Goal: Task Accomplishment & Management: Use online tool/utility

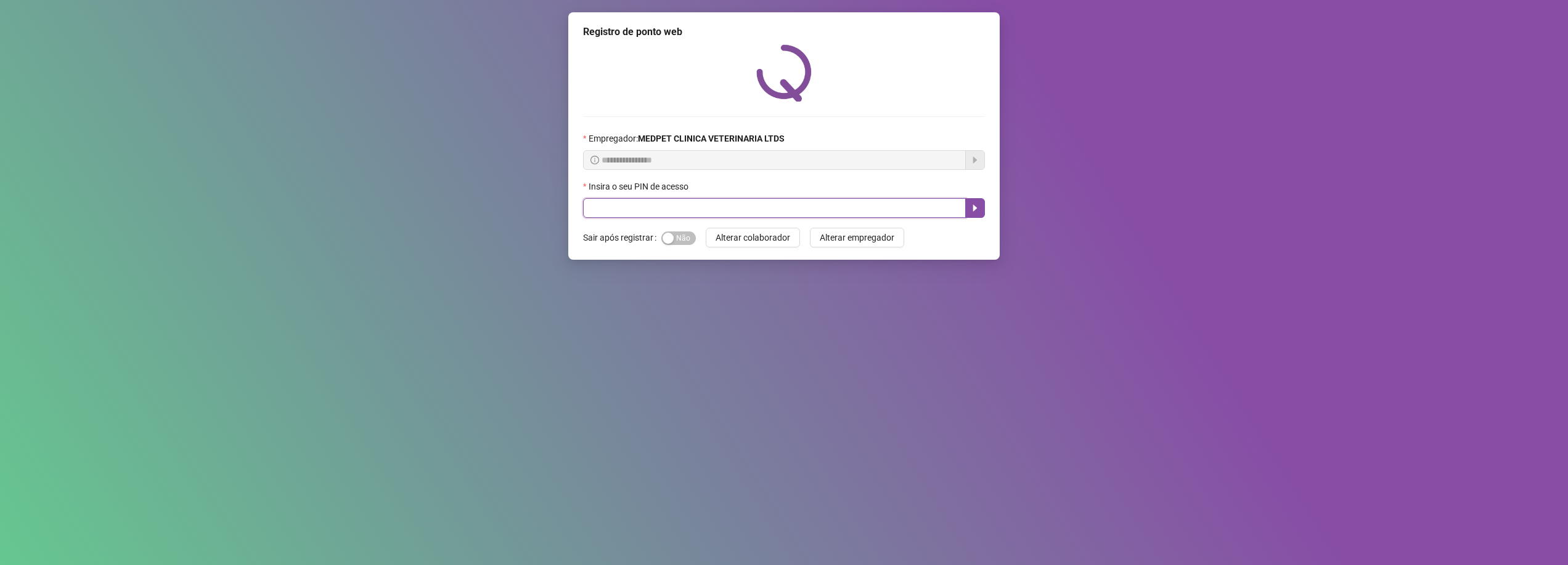
click at [934, 206] on input "text" at bounding box center [774, 208] width 383 height 20
type input "*****"
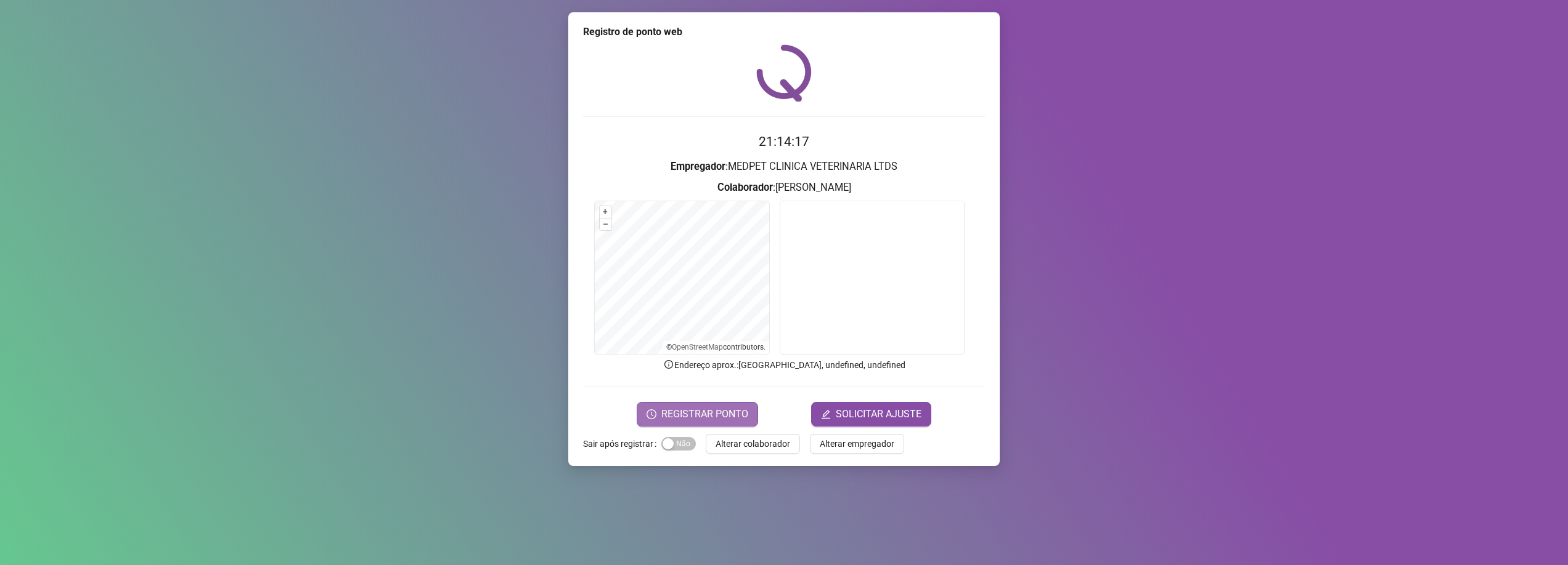
click at [737, 420] on span "REGISTRAR PONTO" at bounding box center [704, 415] width 86 height 15
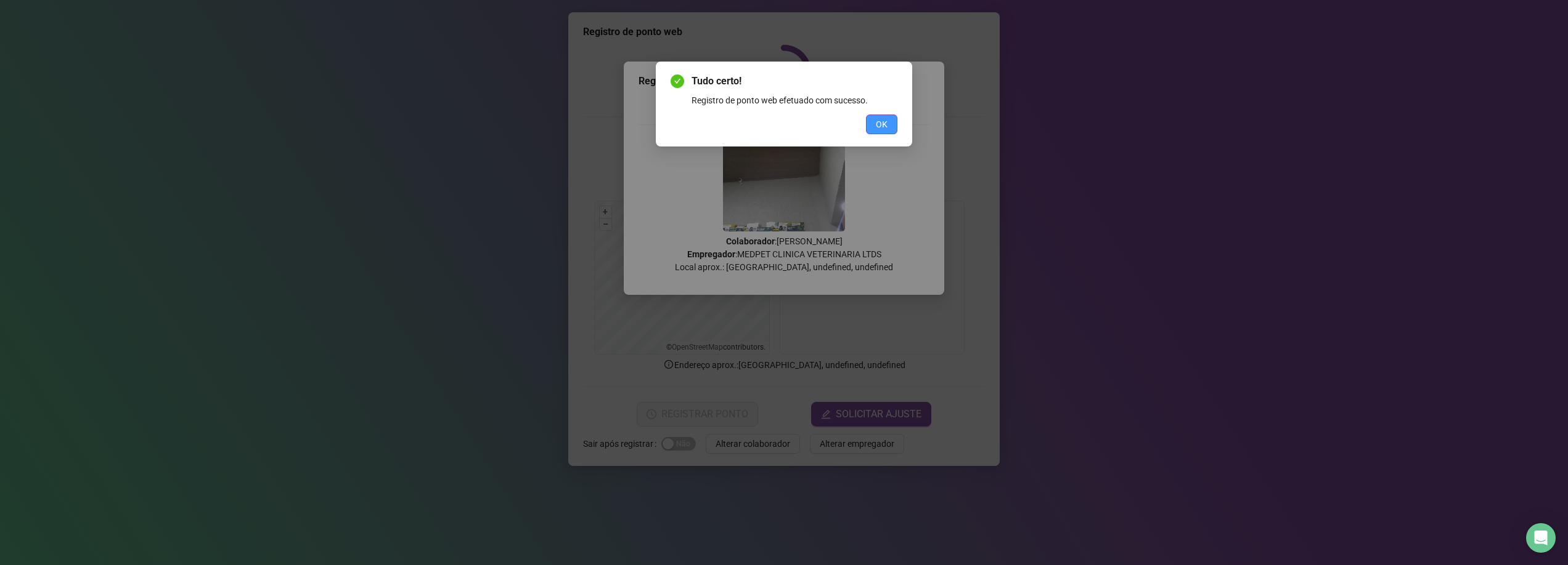
click at [889, 123] on button "OK" at bounding box center [881, 124] width 31 height 20
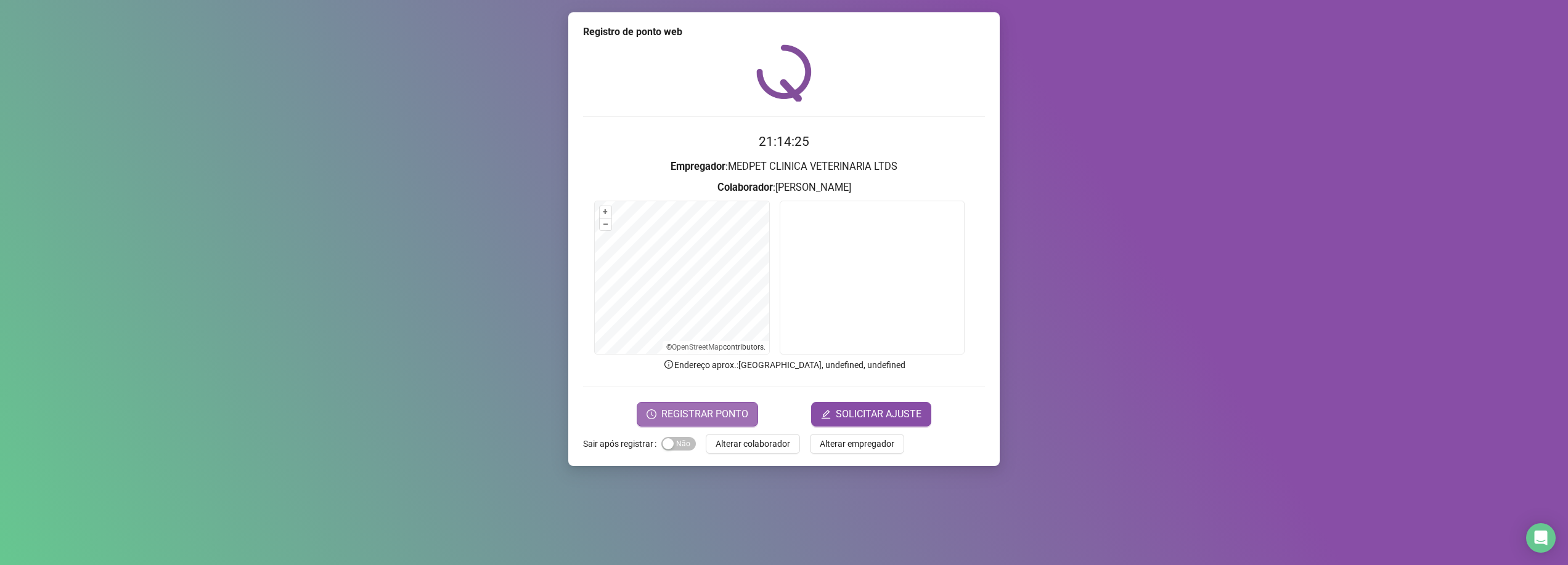
click at [743, 418] on span "REGISTRAR PONTO" at bounding box center [704, 415] width 86 height 15
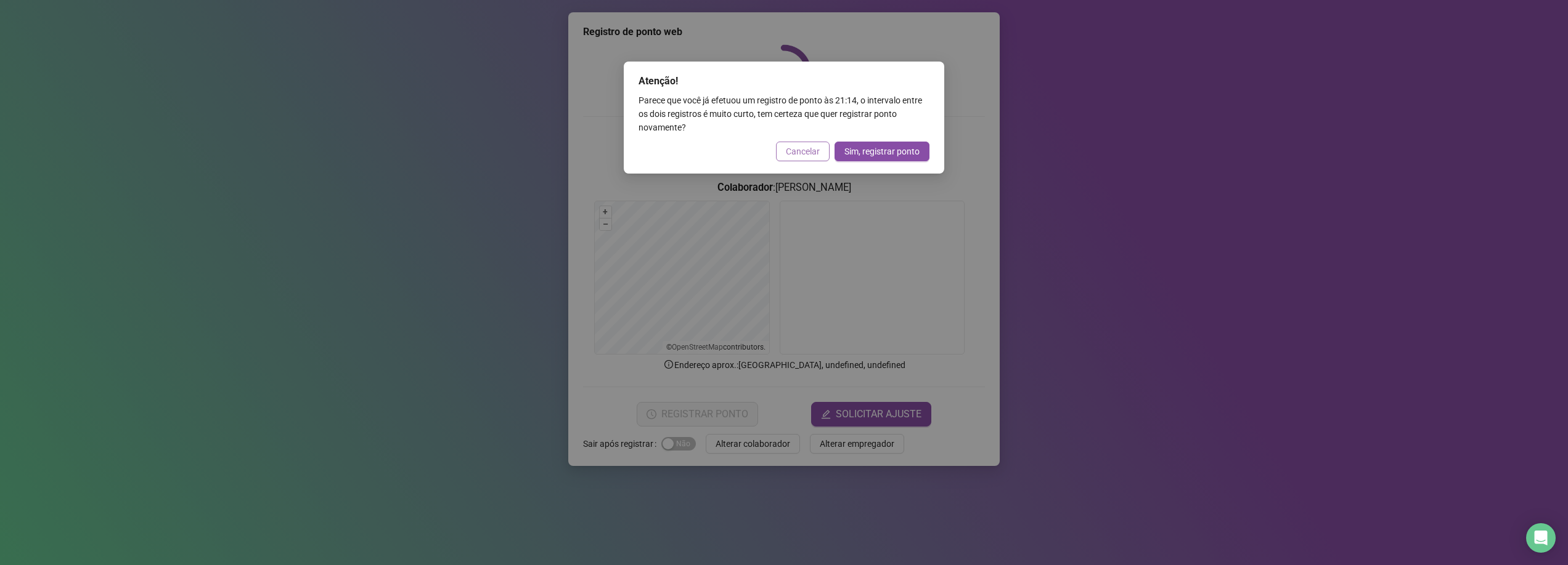
click at [808, 149] on span "Cancelar" at bounding box center [803, 151] width 34 height 13
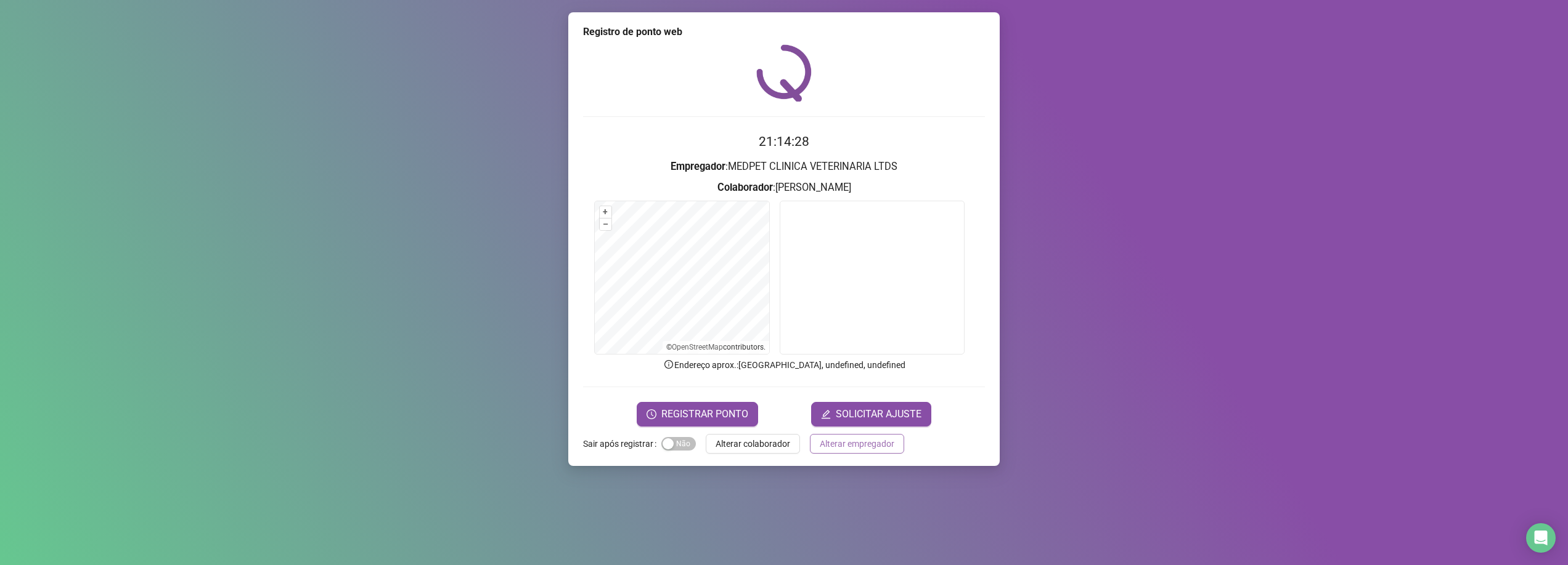
click at [841, 450] on span "Alterar empregador" at bounding box center [857, 444] width 74 height 13
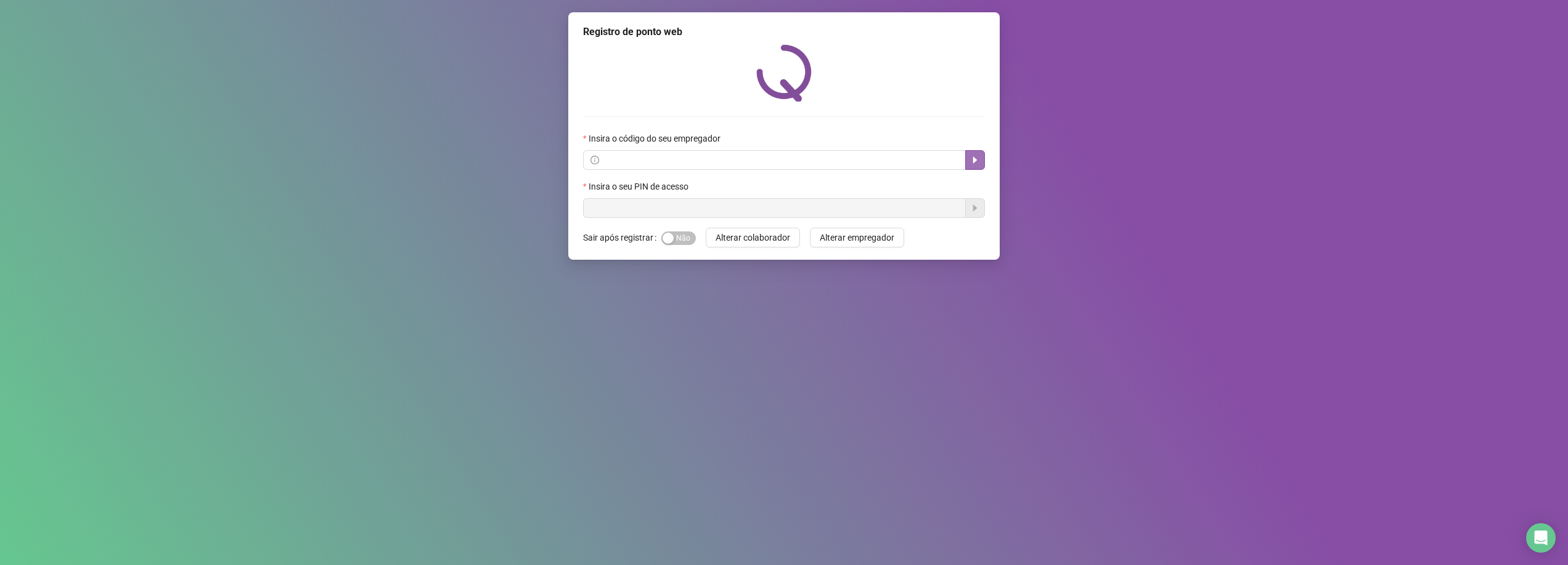
click at [980, 164] on icon "caret-right" at bounding box center [975, 160] width 10 height 9
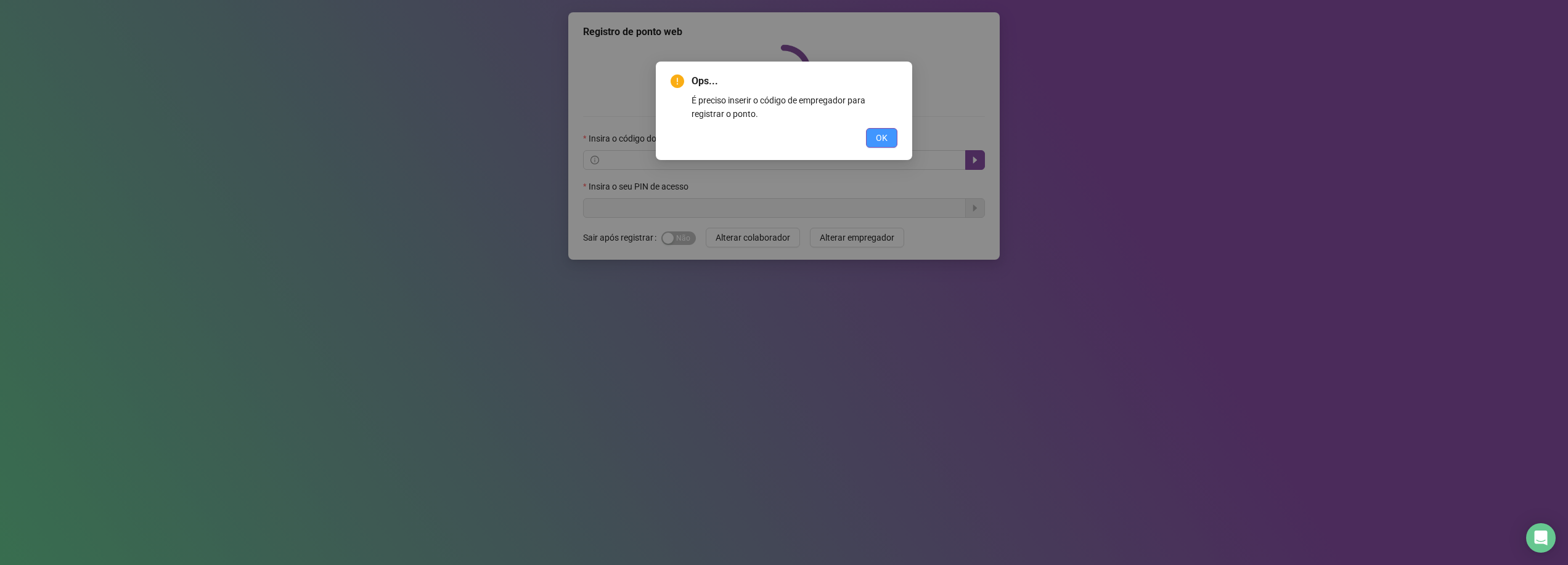
click at [873, 133] on button "OK" at bounding box center [881, 138] width 31 height 20
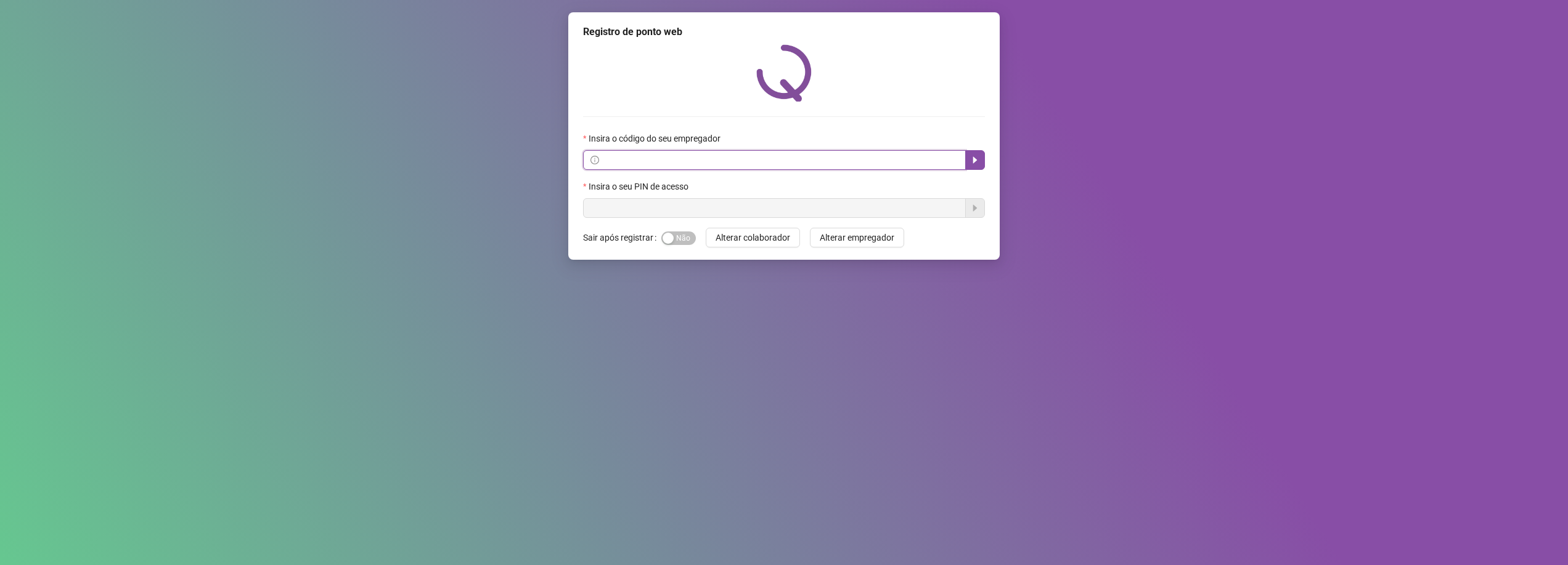
click at [929, 160] on input "text" at bounding box center [780, 160] width 357 height 13
